Goal: Task Accomplishment & Management: Complete application form

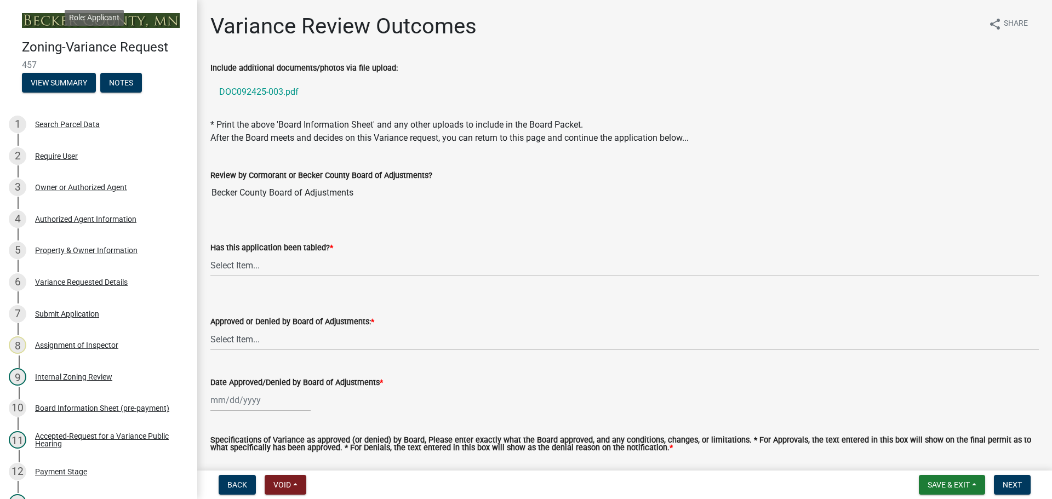
scroll to position [76, 0]
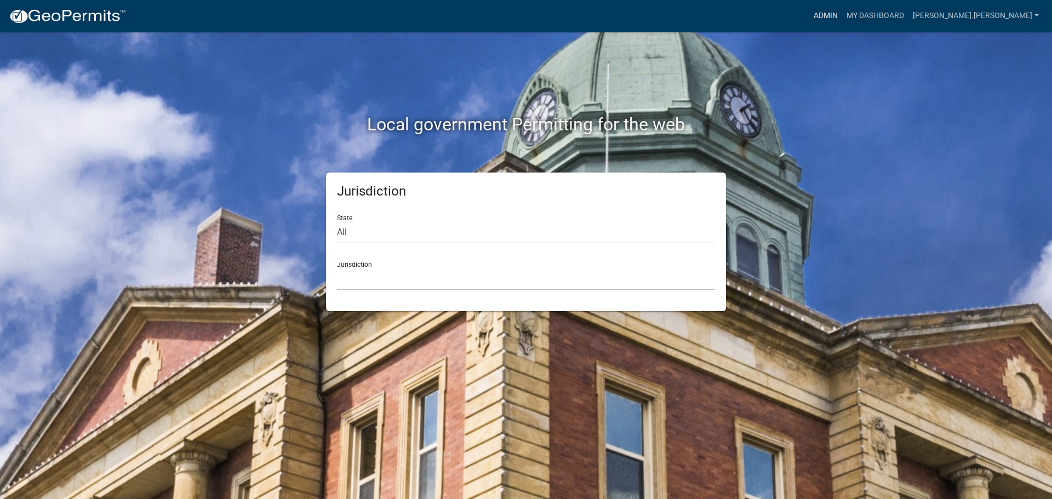
click at [842, 11] on link "Admin" at bounding box center [825, 15] width 33 height 21
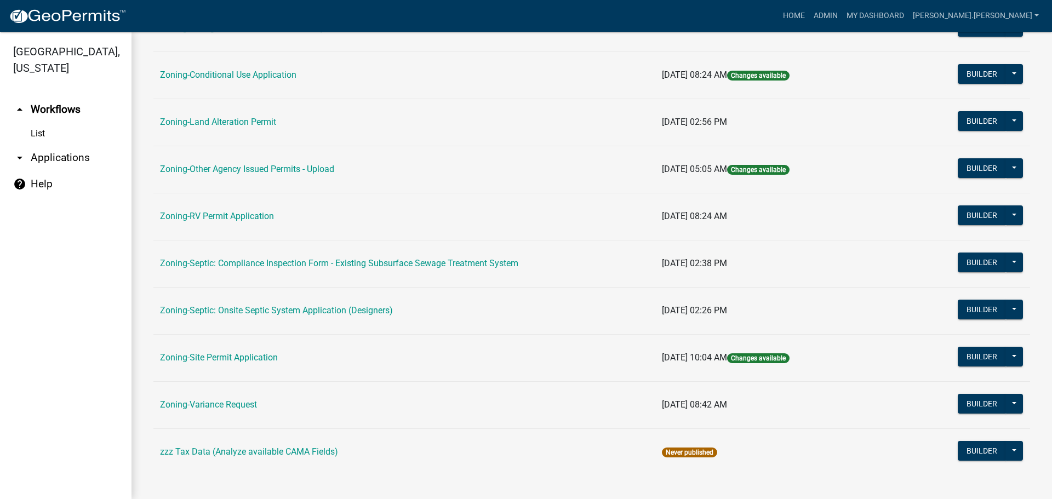
scroll to position [334, 0]
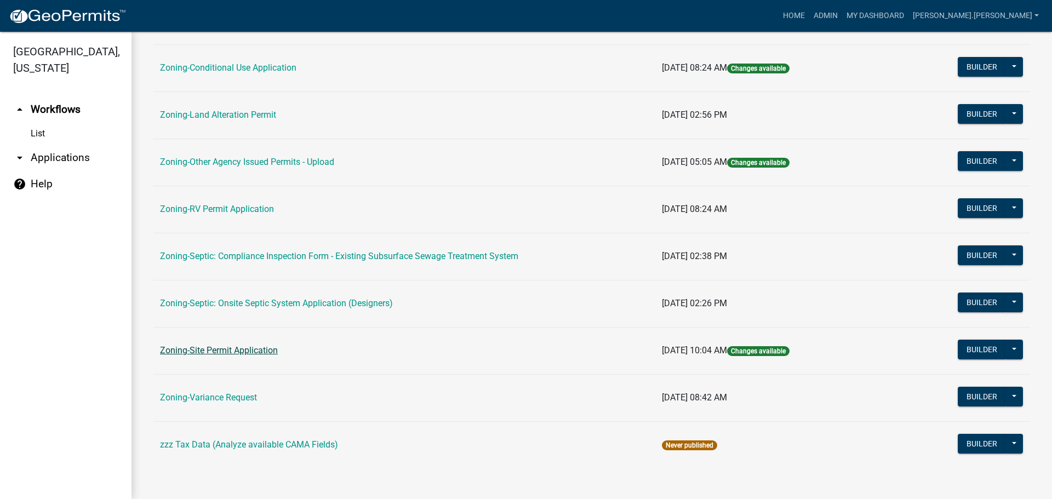
click at [239, 348] on link "Zoning-Site Permit Application" at bounding box center [219, 350] width 118 height 10
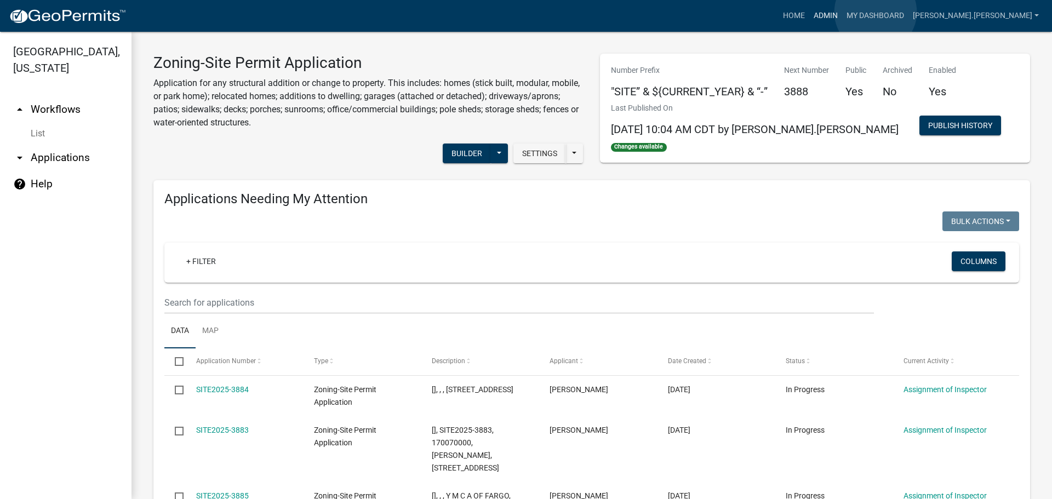
click at [842, 12] on link "Admin" at bounding box center [825, 15] width 33 height 21
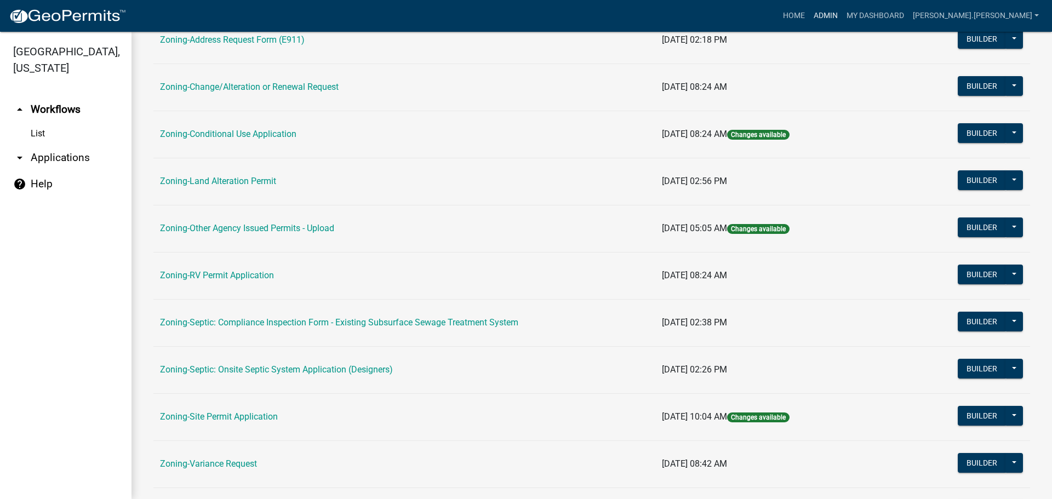
scroll to position [169, 0]
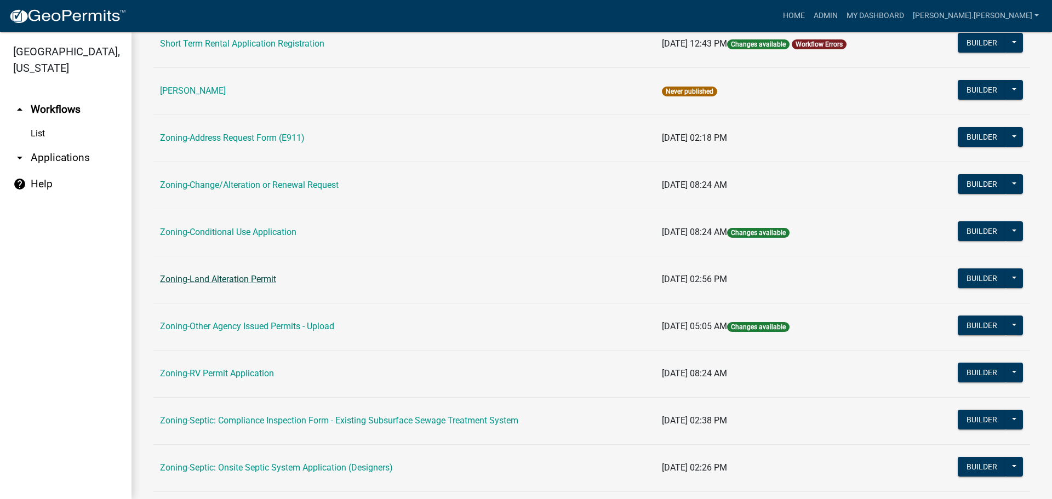
click at [252, 277] on link "Zoning-Land Alteration Permit" at bounding box center [218, 279] width 116 height 10
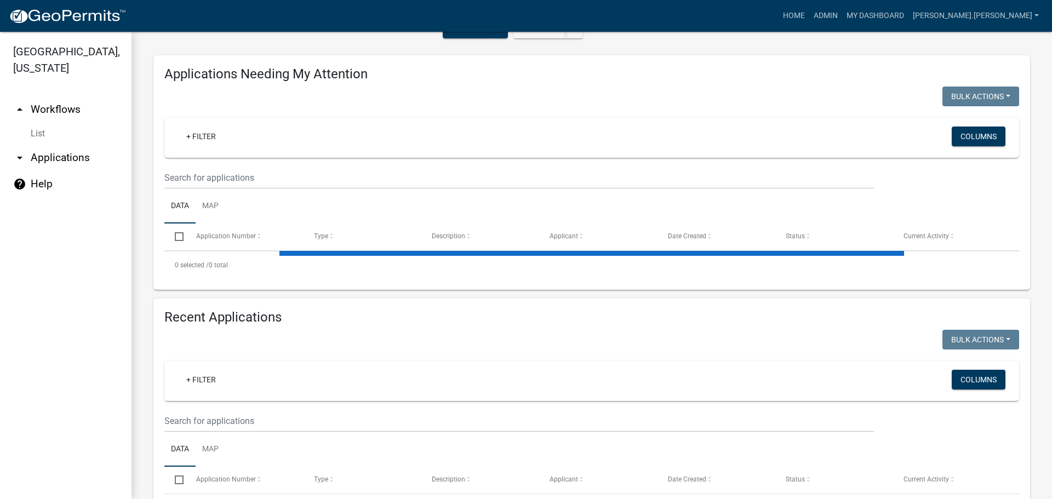
scroll to position [110, 0]
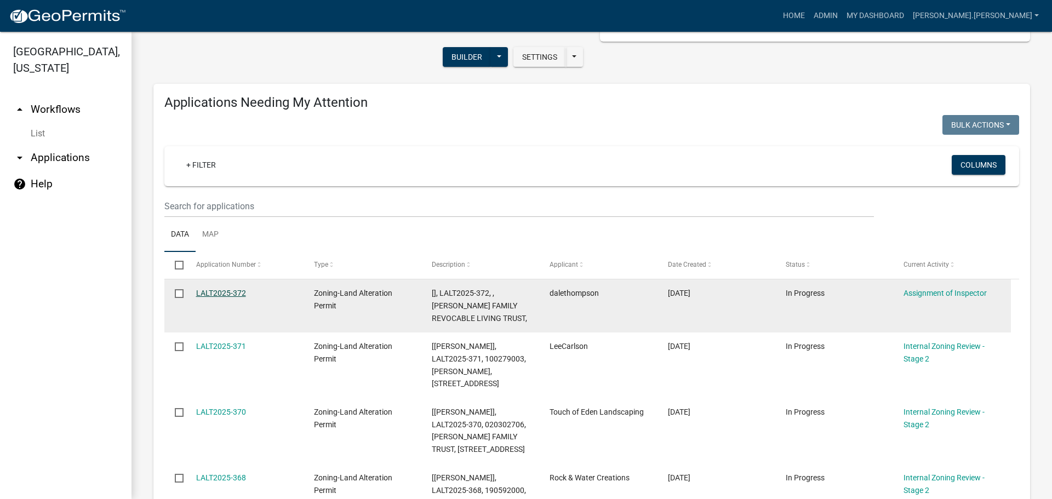
click at [220, 290] on link "LALT2025-372" at bounding box center [221, 293] width 50 height 9
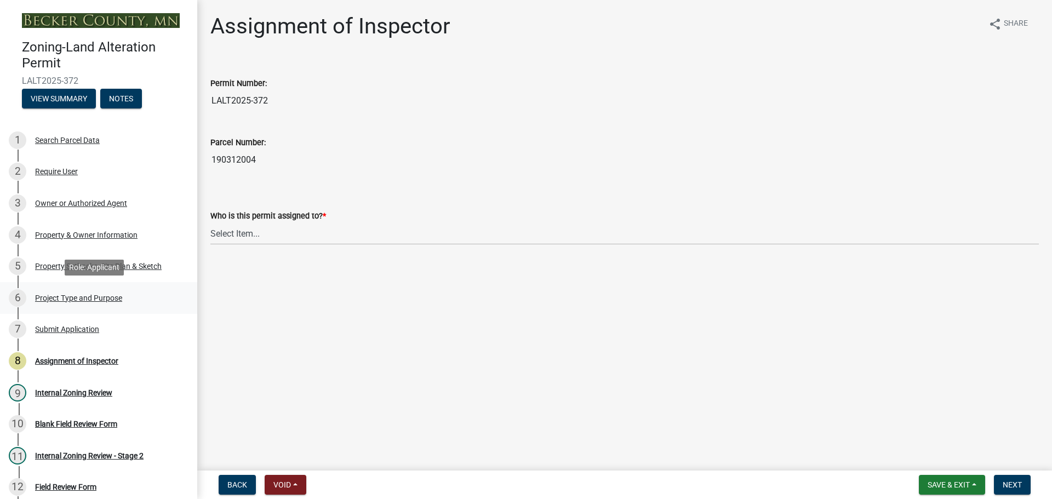
click at [101, 297] on div "Project Type and Purpose" at bounding box center [78, 298] width 87 height 8
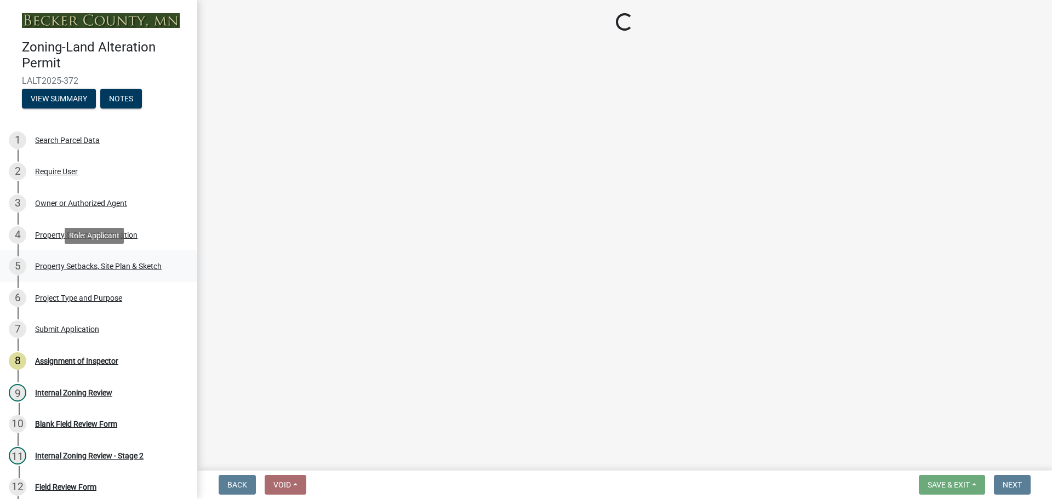
select select "01e2a01a-b556-49ee-a6a2-c6a398ef1577"
select select "5acdfad6-7ebf-456f-afe3-0d0bb667b9ef"
select select "0f4af7c1-f601-4ba5-bc0f-6141649bfec2"
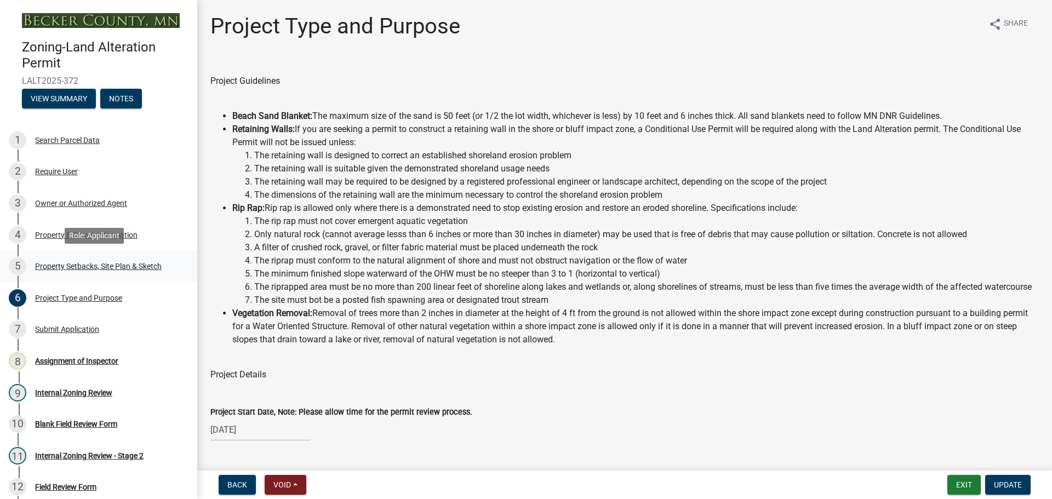
click at [106, 272] on div "5 Property Setbacks, Site Plan & Sketch" at bounding box center [94, 266] width 171 height 18
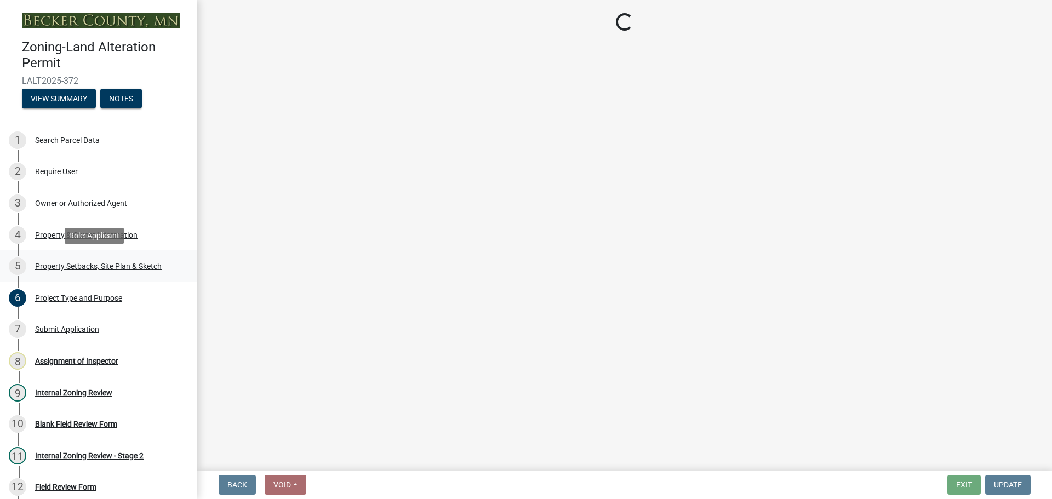
select select "3850de20-214c-4d2e-9fd8-97cf6d4940d1"
select select "84ece663-5328-4739-b2f5-2b1393f0600c"
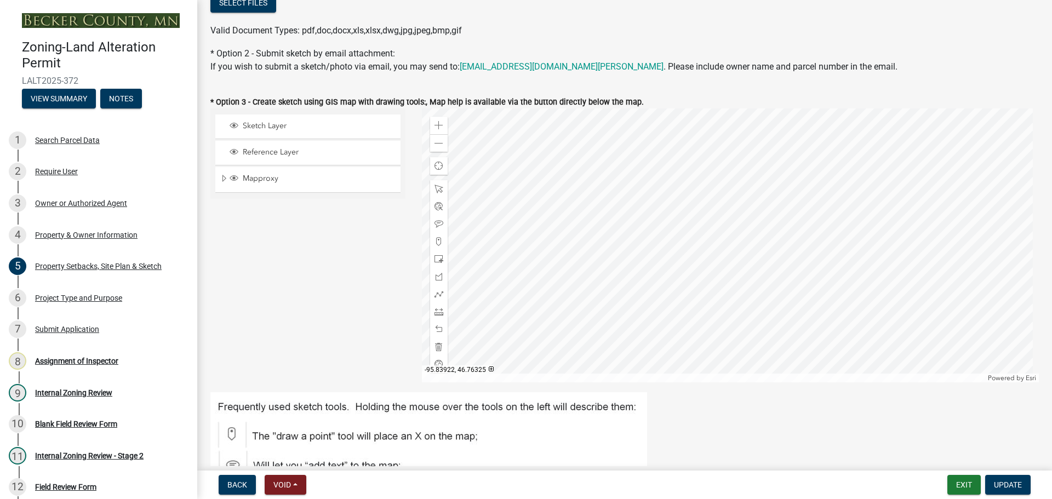
scroll to position [110, 0]
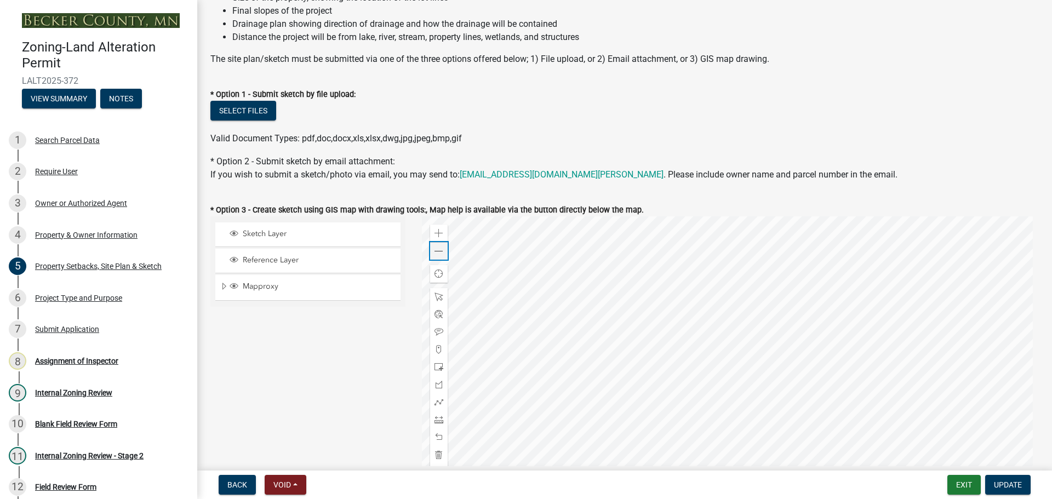
click at [434, 253] on span at bounding box center [438, 251] width 9 height 9
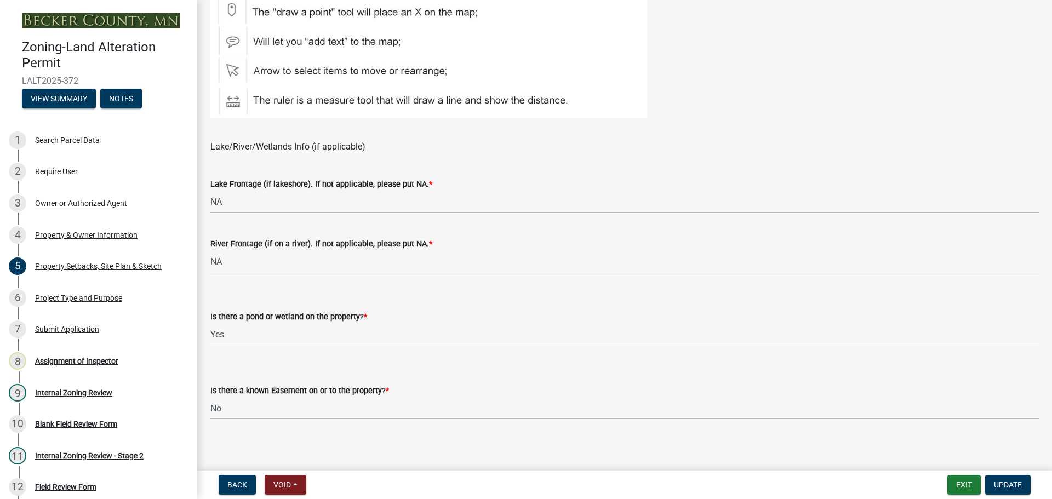
scroll to position [647, 0]
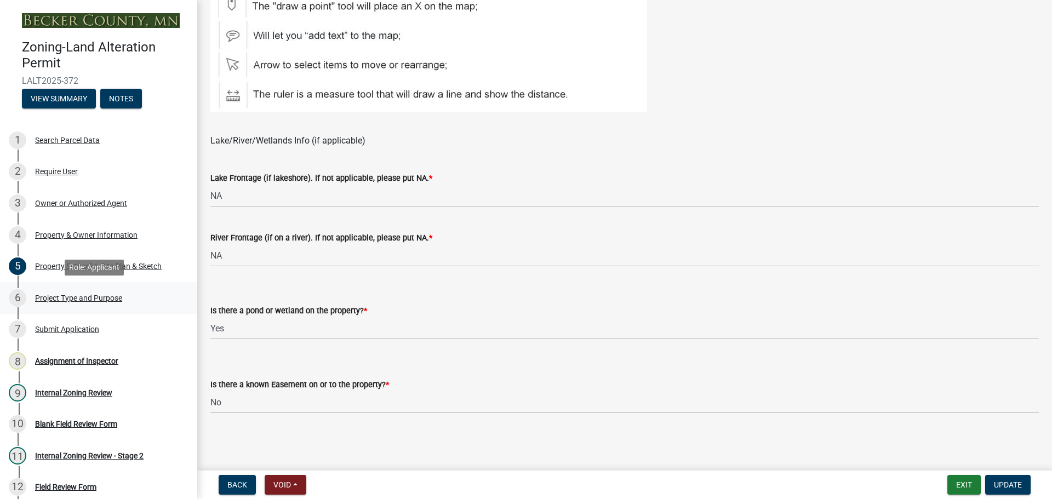
click at [114, 298] on div "Project Type and Purpose" at bounding box center [78, 298] width 87 height 8
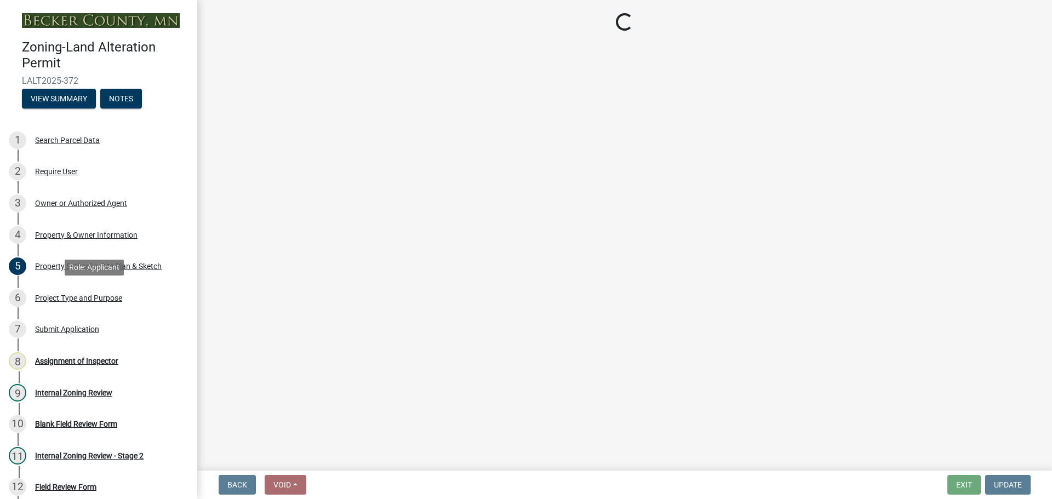
select select "01e2a01a-b556-49ee-a6a2-c6a398ef1577"
select select "5acdfad6-7ebf-456f-afe3-0d0bb667b9ef"
select select "0f4af7c1-f601-4ba5-bc0f-6141649bfec2"
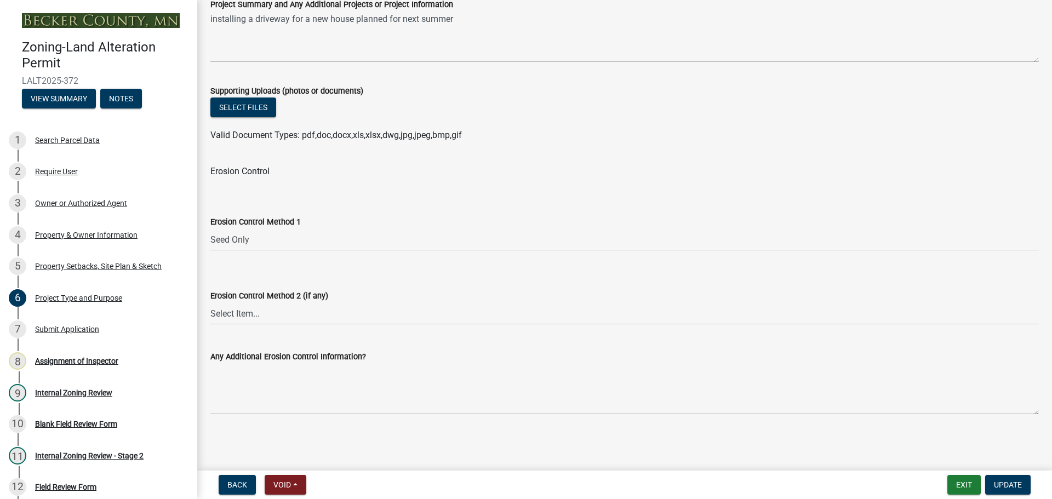
scroll to position [1679, 0]
click at [89, 357] on div "Assignment of Inspector" at bounding box center [76, 361] width 83 height 8
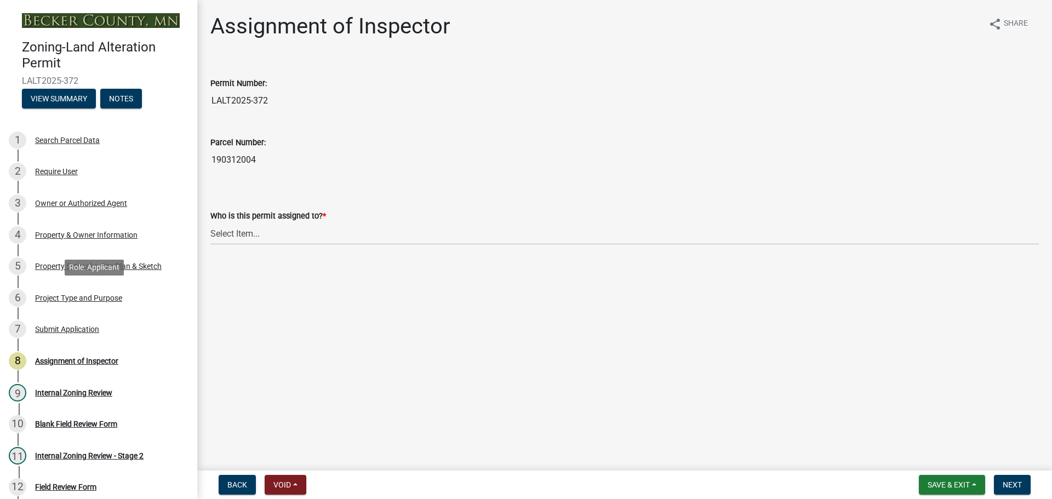
click at [83, 295] on div "Project Type and Purpose" at bounding box center [78, 298] width 87 height 8
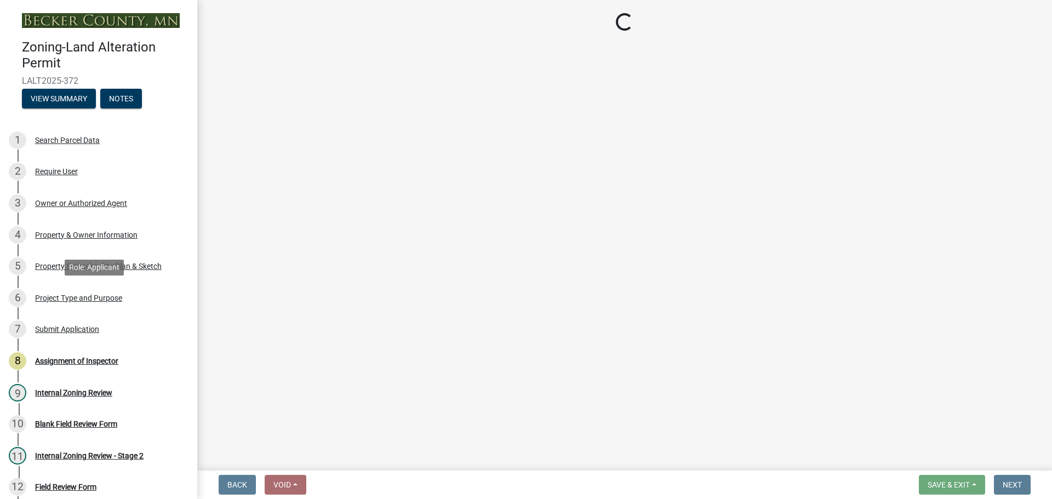
select select "01e2a01a-b556-49ee-a6a2-c6a398ef1577"
select select "5acdfad6-7ebf-456f-afe3-0d0bb667b9ef"
select select "0f4af7c1-f601-4ba5-bc0f-6141649bfec2"
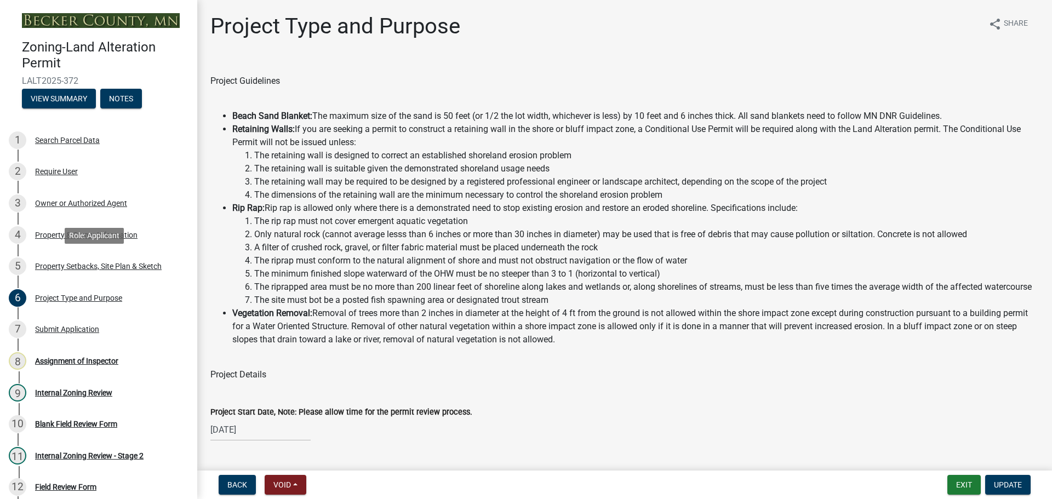
click at [84, 267] on div "Property Setbacks, Site Plan & Sketch" at bounding box center [98, 266] width 127 height 8
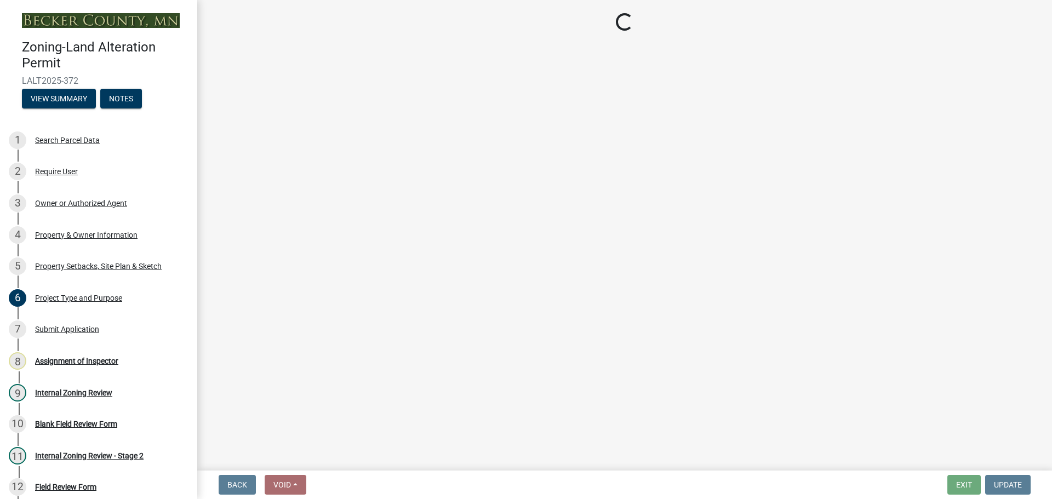
select select "3850de20-214c-4d2e-9fd8-97cf6d4940d1"
select select "84ece663-5328-4739-b2f5-2b1393f0600c"
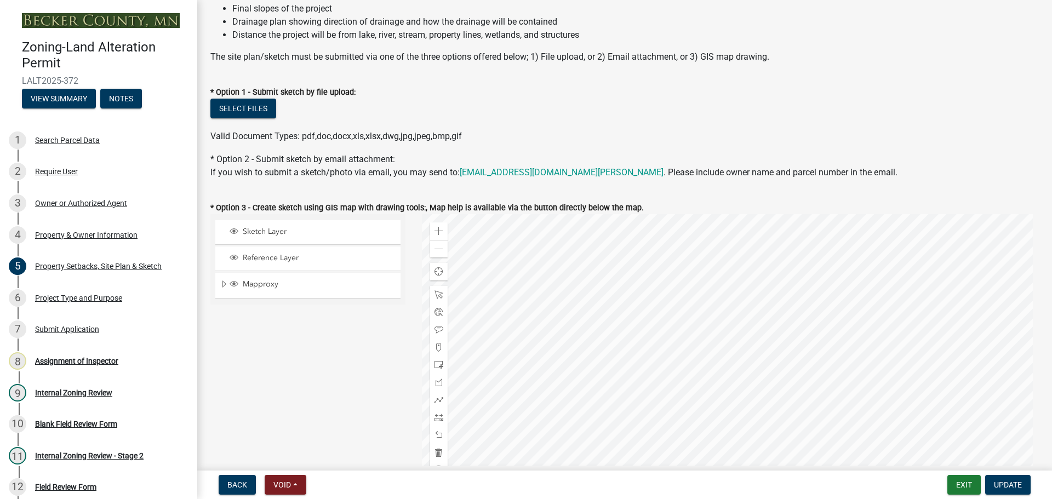
scroll to position [164, 0]
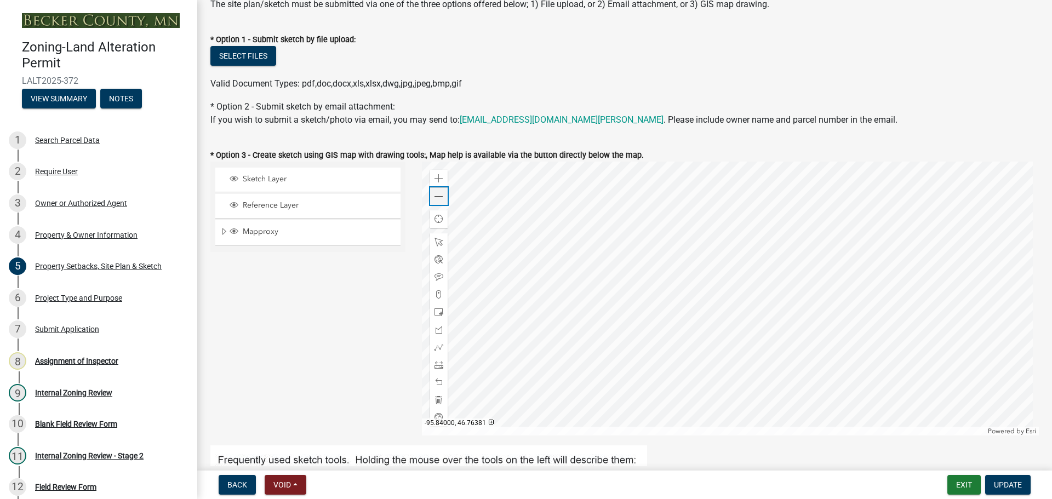
click at [438, 195] on span at bounding box center [438, 196] width 9 height 9
click at [615, 311] on div at bounding box center [730, 299] width 617 height 274
click at [632, 394] on div at bounding box center [730, 299] width 617 height 274
click at [622, 249] on div at bounding box center [730, 299] width 617 height 274
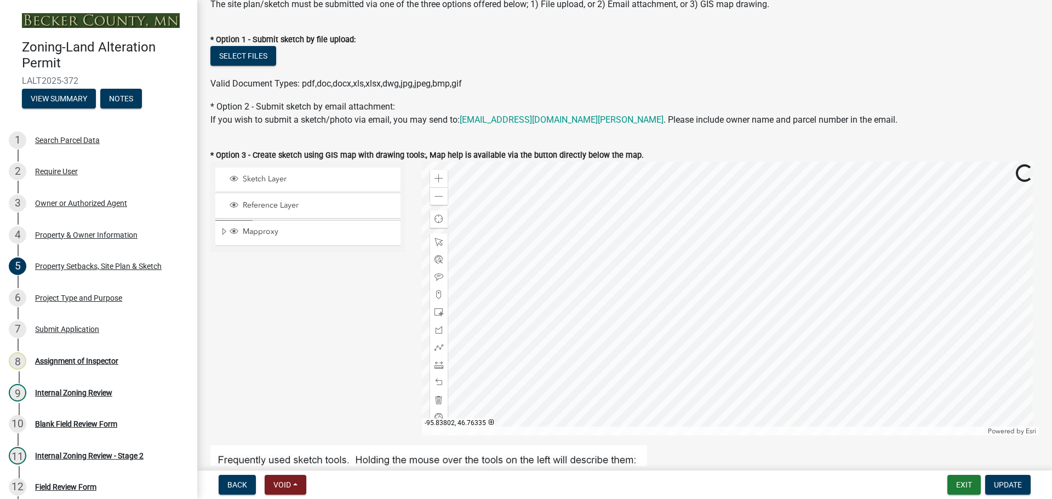
scroll to position [0, 0]
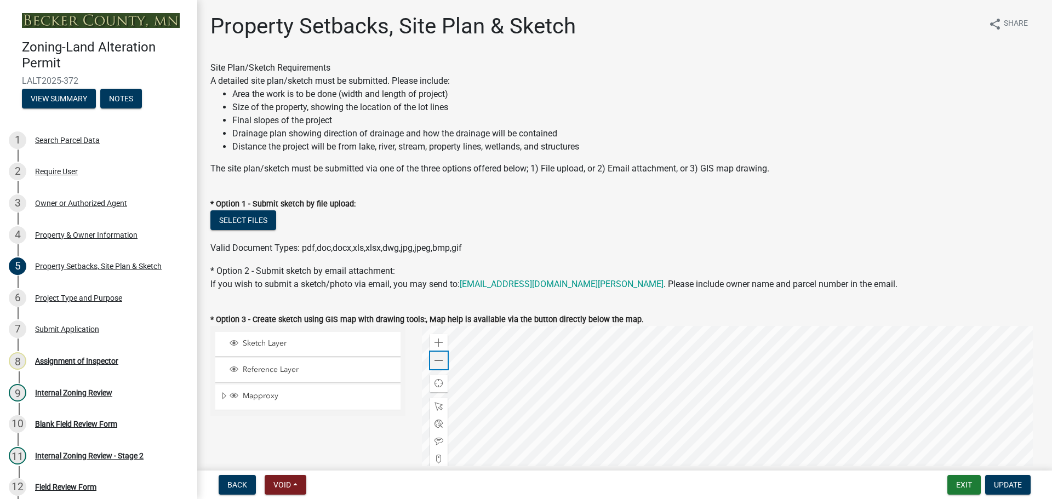
click at [439, 363] on span at bounding box center [438, 361] width 9 height 9
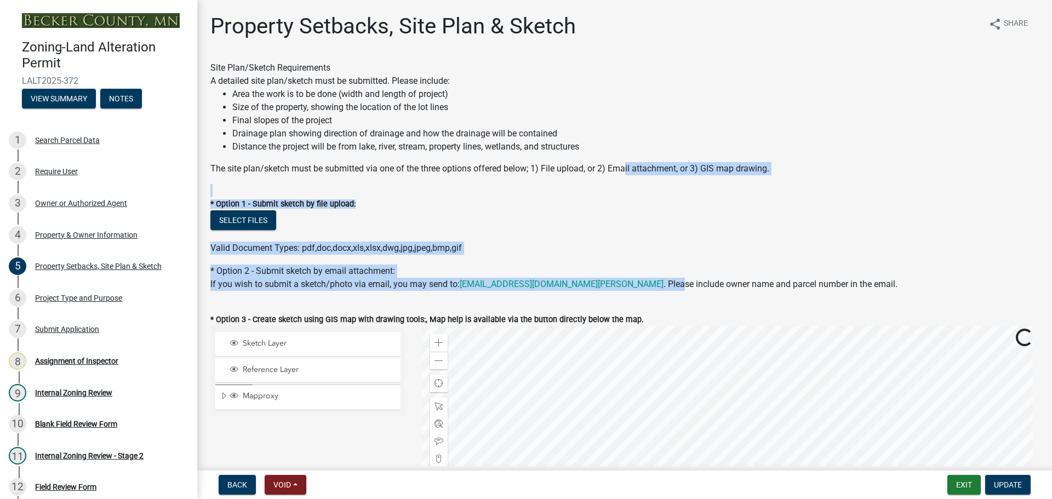
drag, startPoint x: 626, startPoint y: 274, endPoint x: 626, endPoint y: 168, distance: 106.3
click at [599, 209] on div "* Option 1 - Submit sketch by file upload:" at bounding box center [624, 203] width 828 height 13
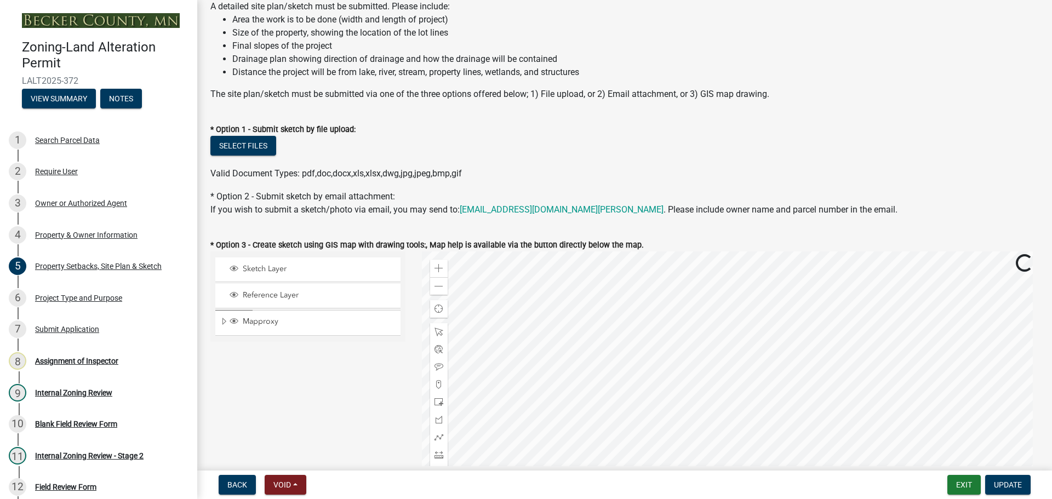
scroll to position [164, 0]
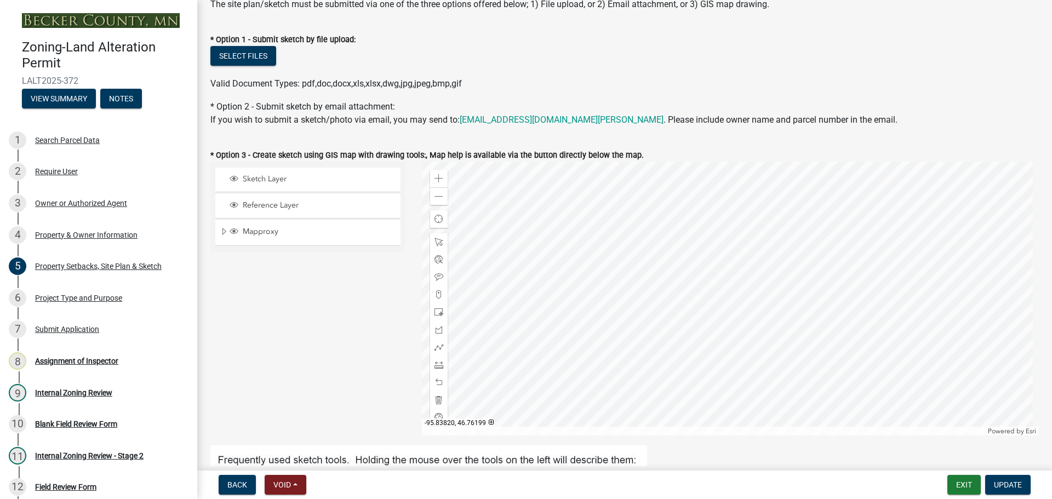
click at [631, 294] on div at bounding box center [730, 299] width 617 height 274
click at [441, 175] on div "Zoom in" at bounding box center [439, 179] width 18 height 18
click at [847, 424] on div at bounding box center [730, 299] width 617 height 274
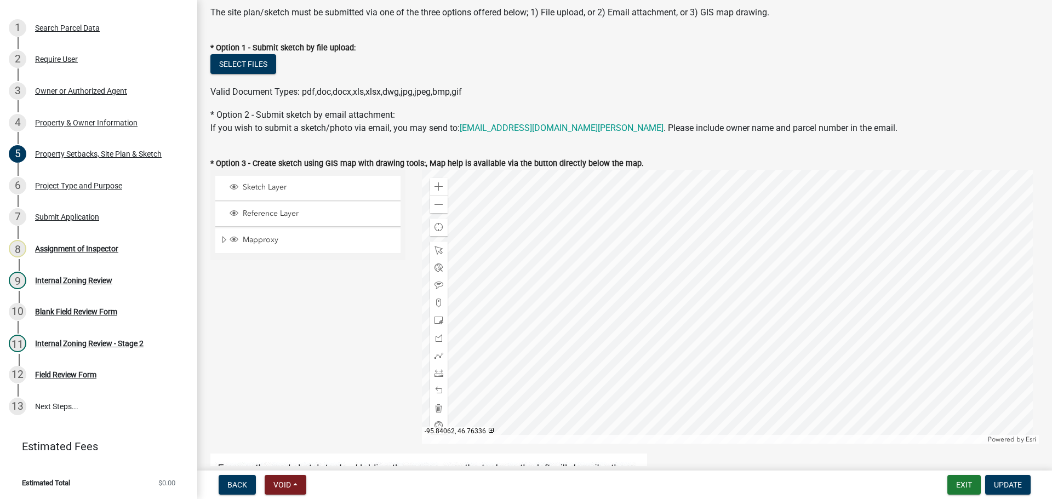
scroll to position [154, 0]
